Goal: Task Accomplishment & Management: Manage account settings

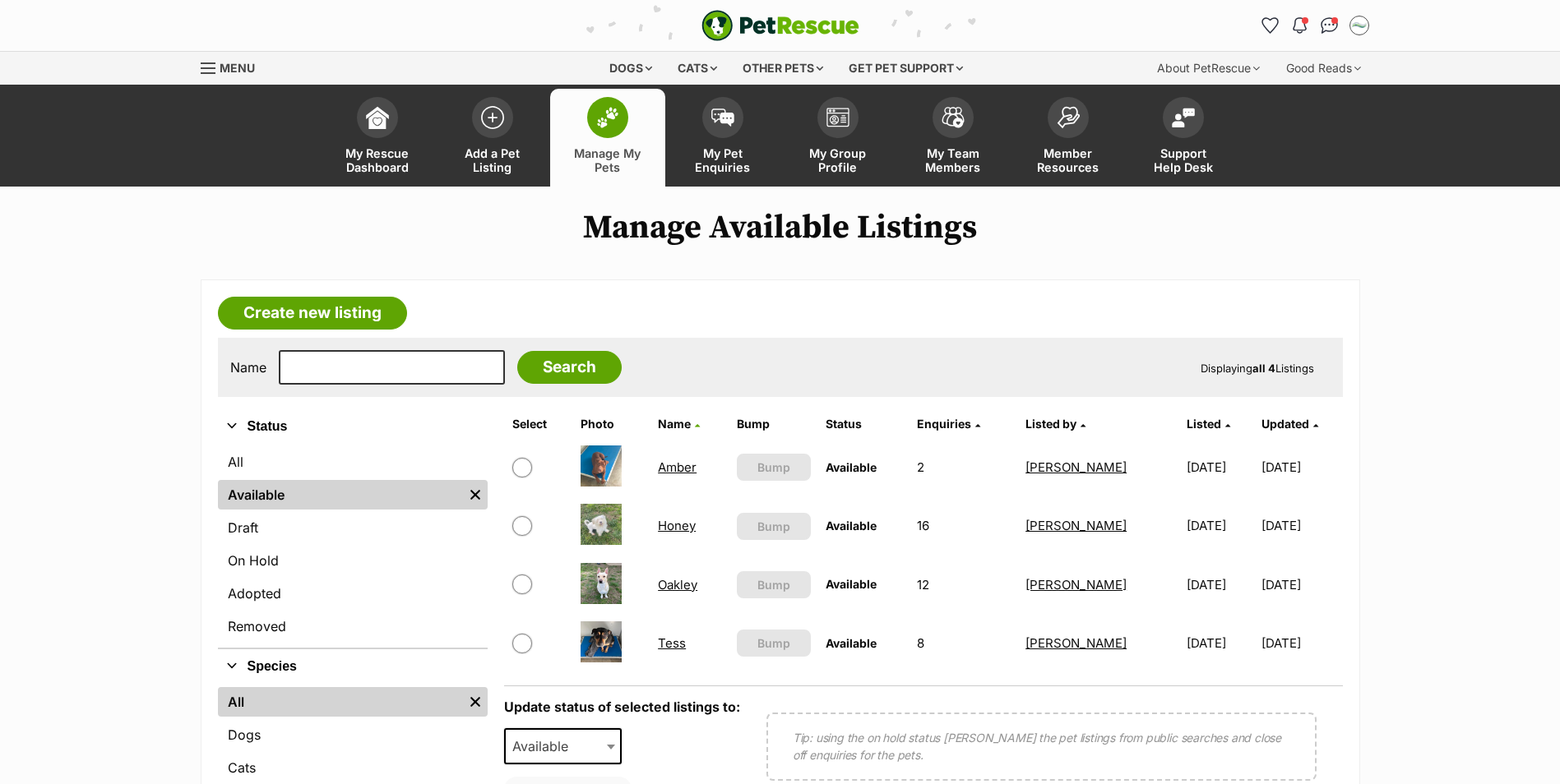
click at [678, 471] on link "Amber" at bounding box center [677, 467] width 39 height 16
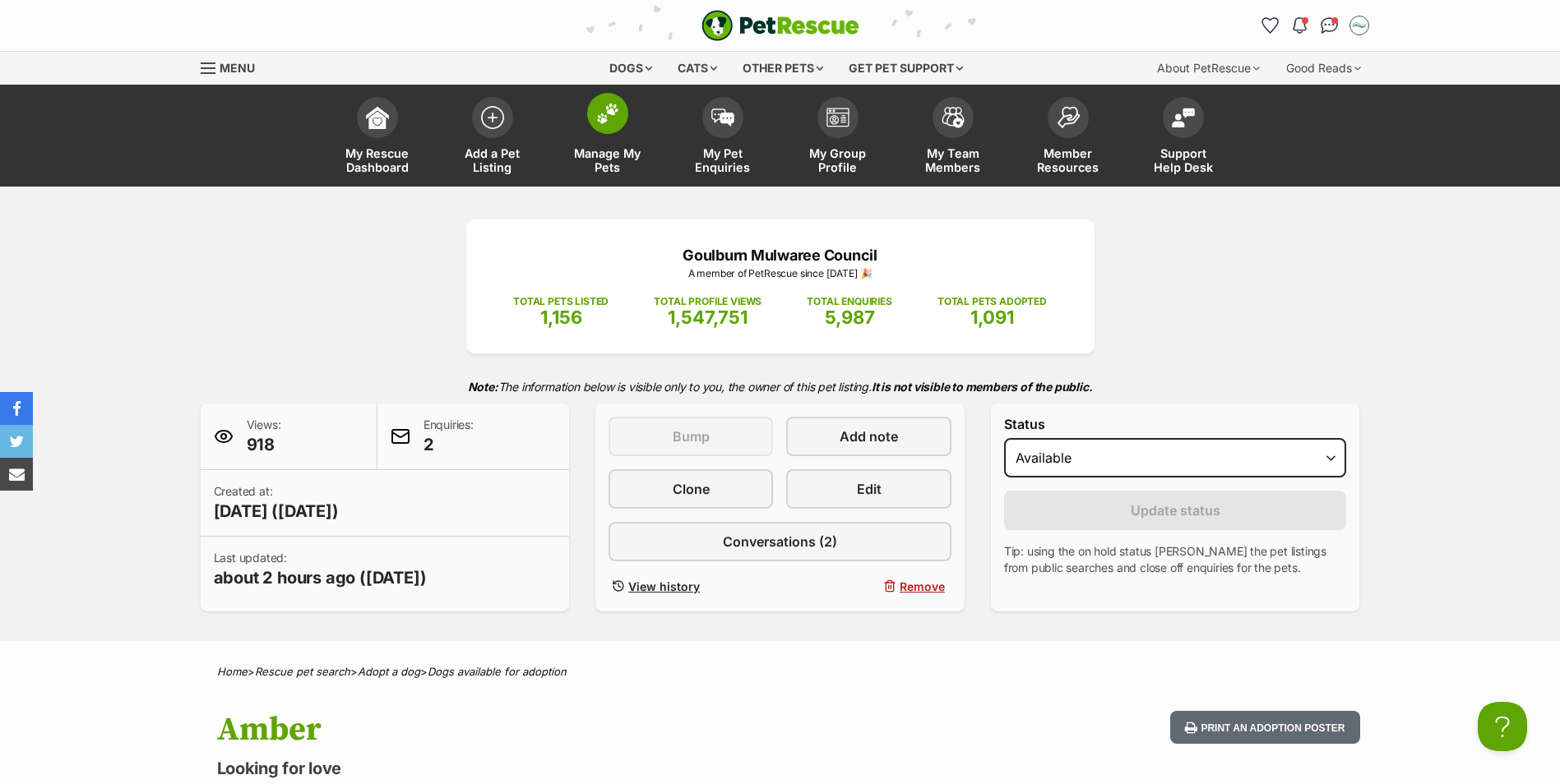
click at [602, 131] on span at bounding box center [607, 113] width 41 height 41
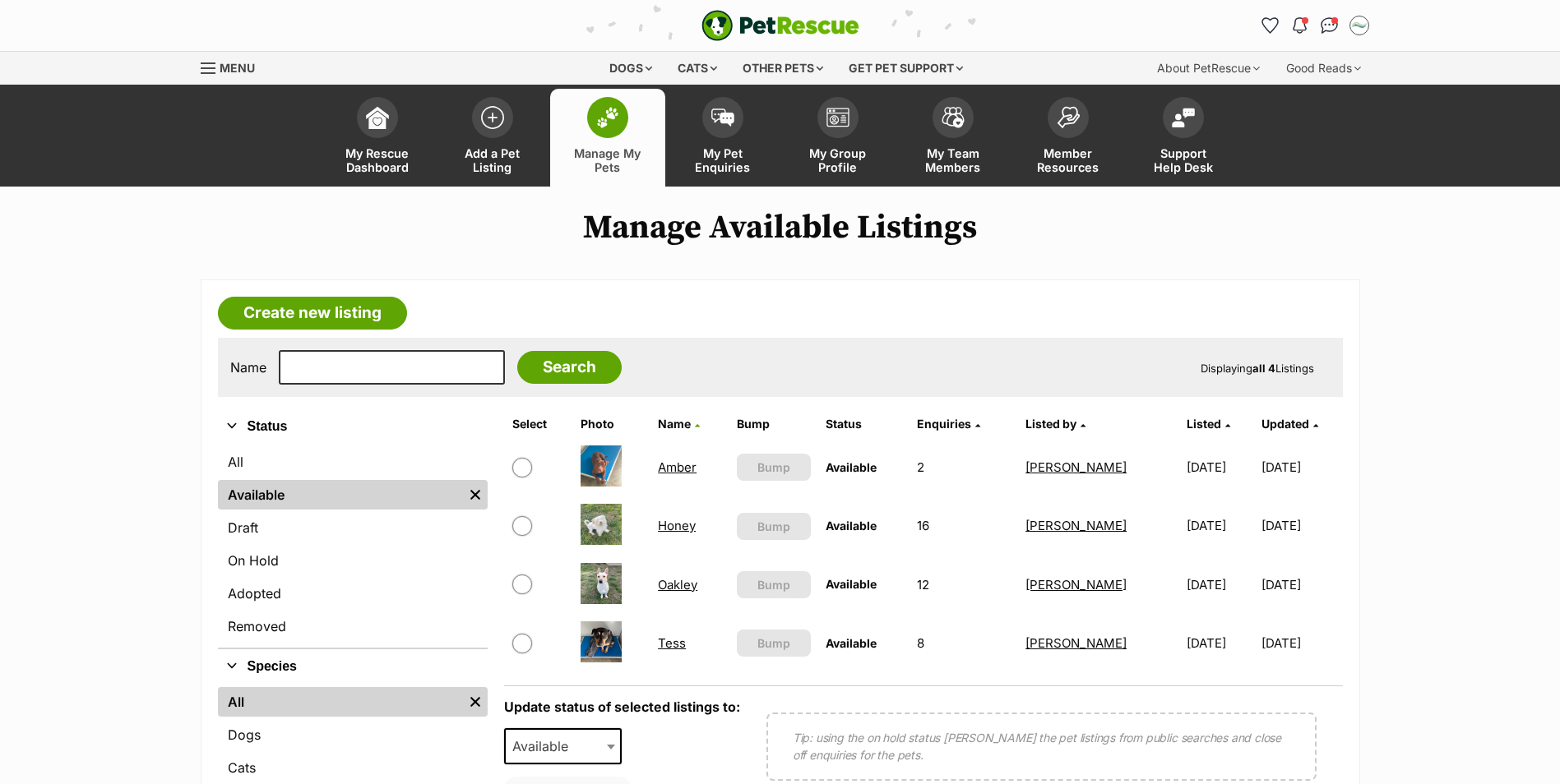
click at [670, 586] on link "Oakley" at bounding box center [677, 584] width 39 height 16
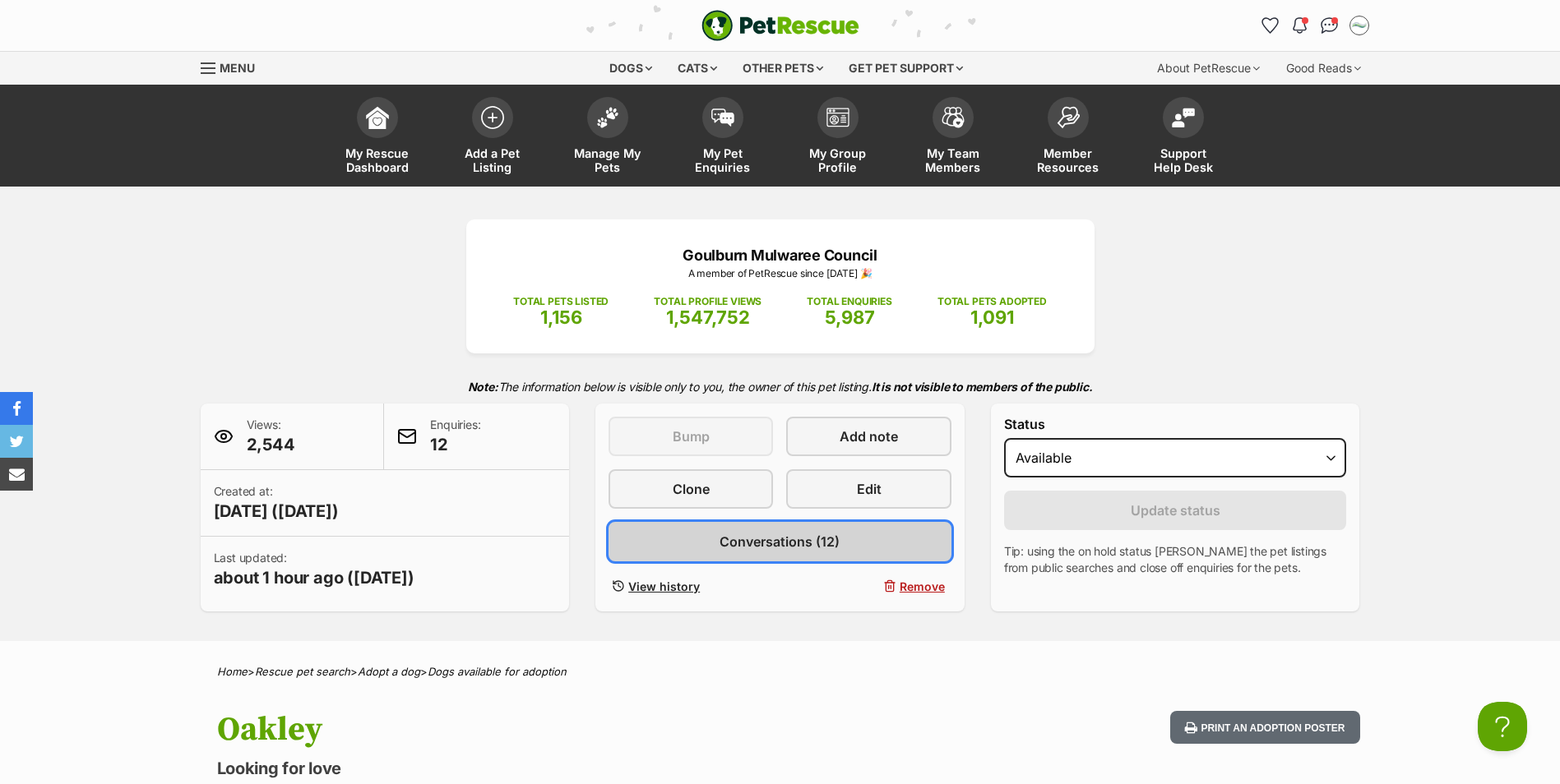
click at [778, 541] on span "Conversations (12)" at bounding box center [779, 541] width 120 height 20
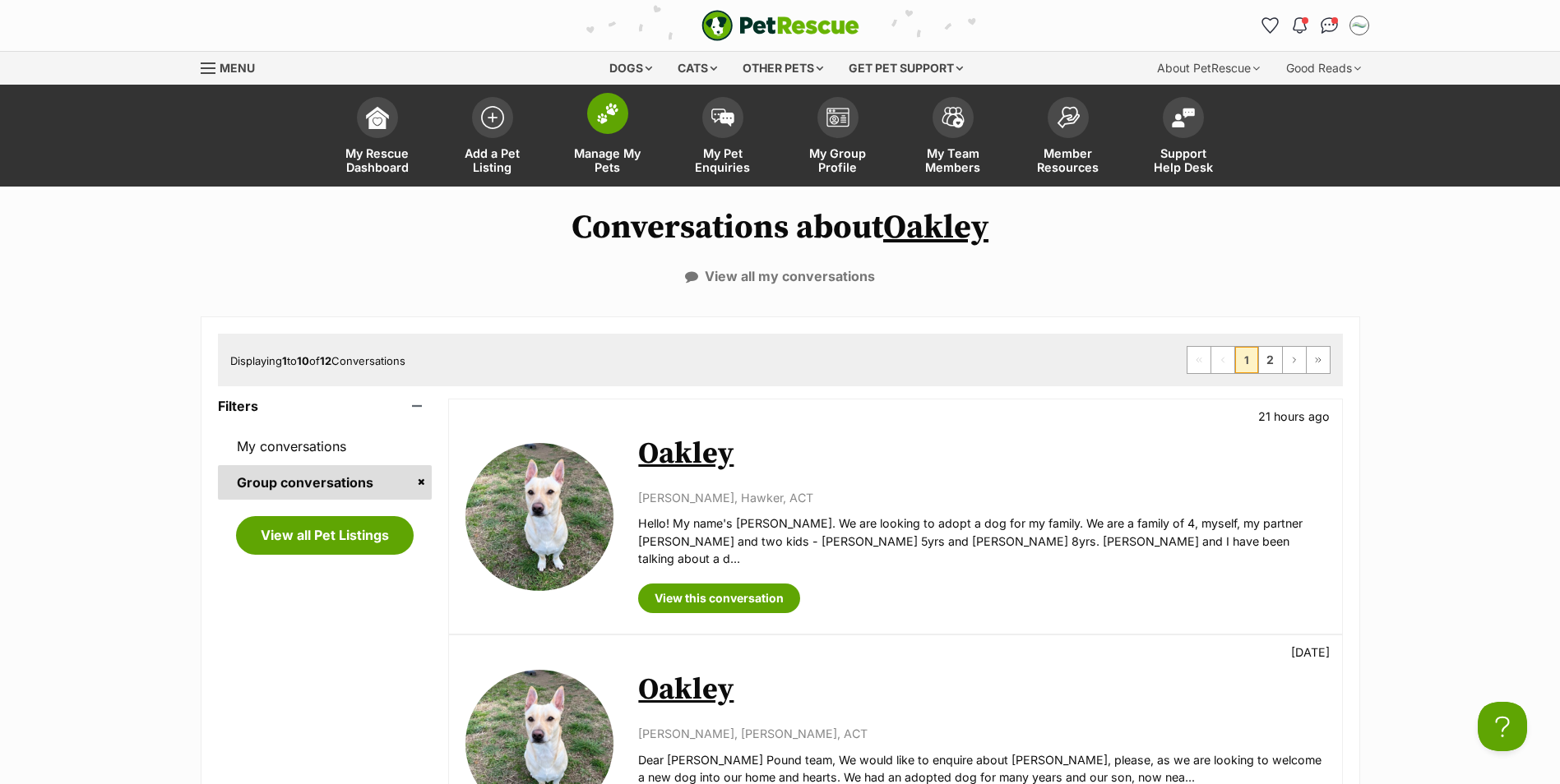
click at [596, 110] on img at bounding box center [607, 113] width 23 height 21
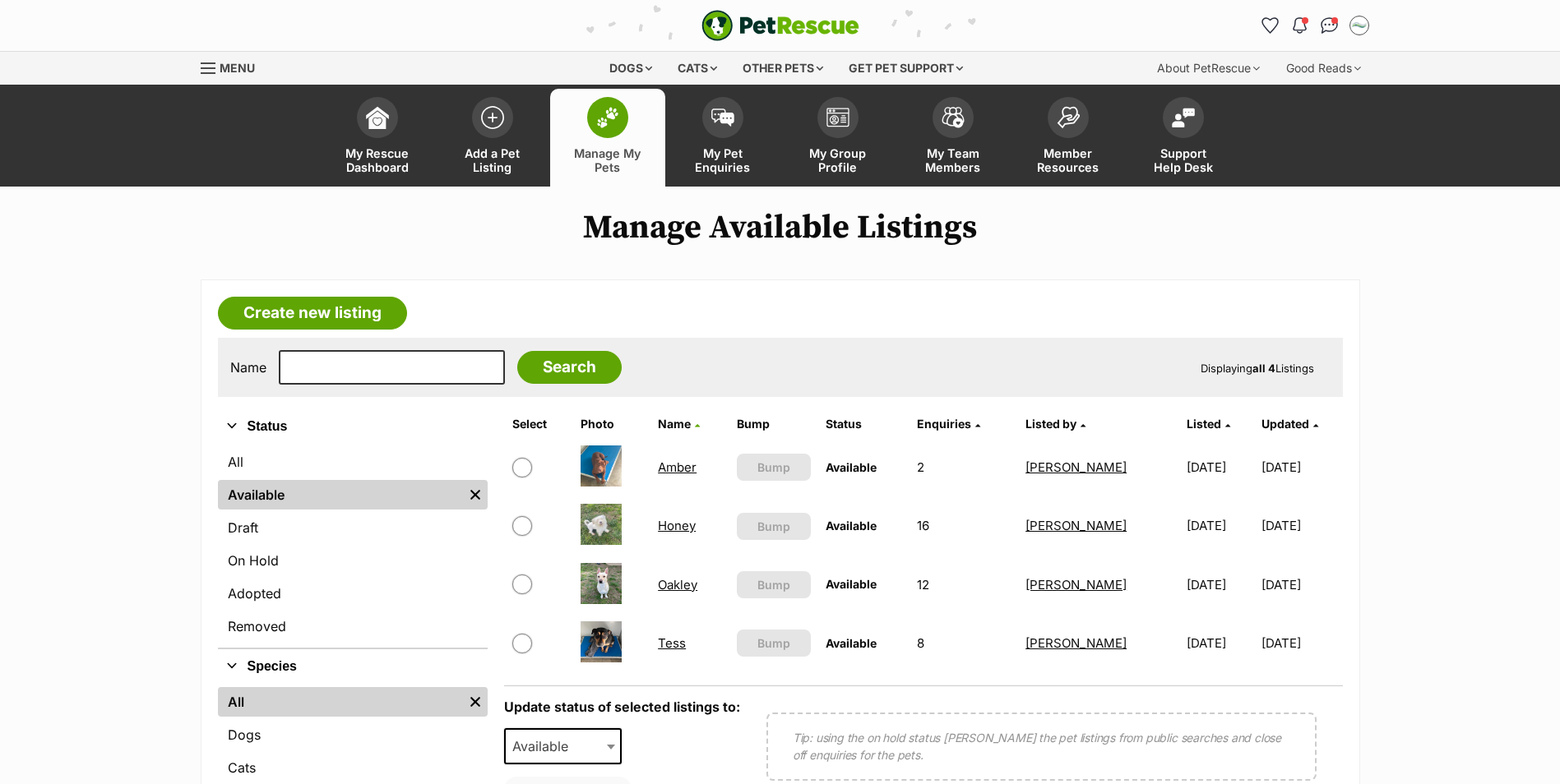
click at [664, 586] on link "Oakley" at bounding box center [677, 584] width 39 height 16
